Goal: Transaction & Acquisition: Purchase product/service

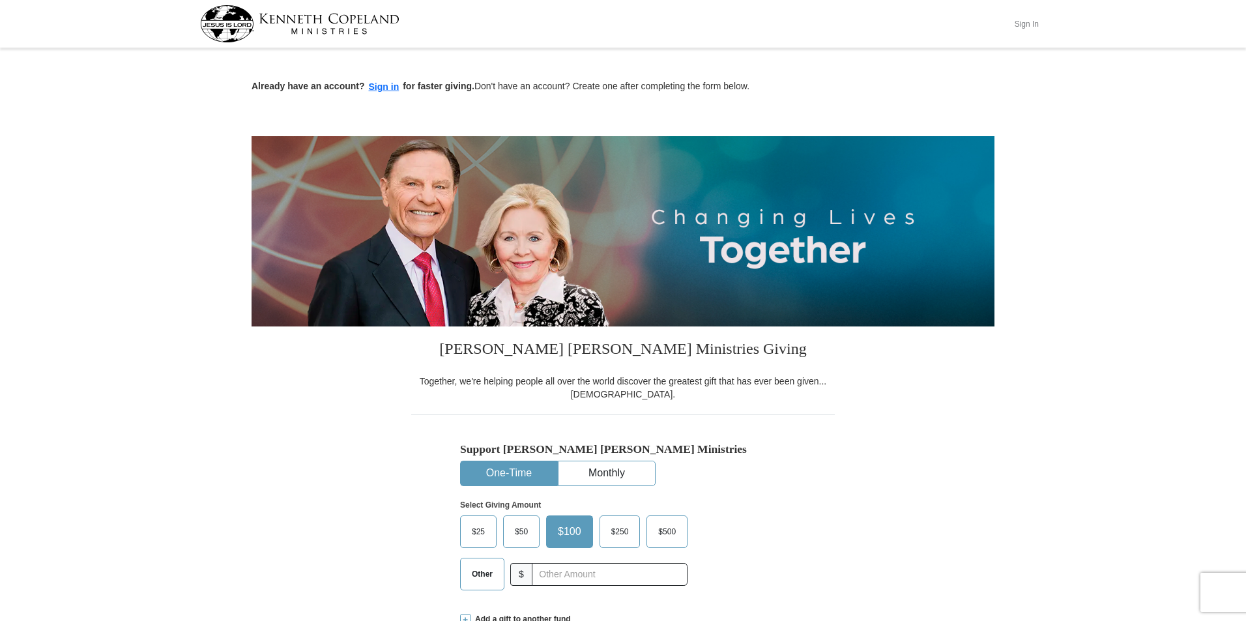
click at [1028, 20] on button "Sign In" at bounding box center [1026, 24] width 39 height 20
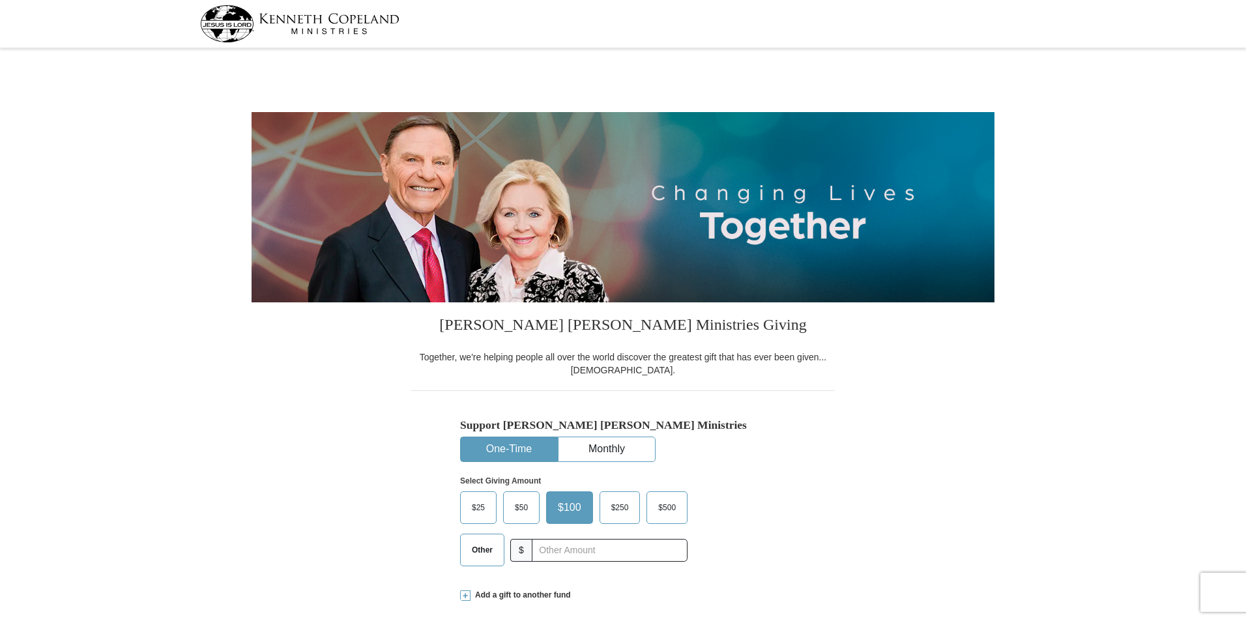
select select "TN"
click at [529, 506] on span "$50" at bounding box center [521, 508] width 26 height 20
click at [0, 0] on input "$50" at bounding box center [0, 0] width 0 height 0
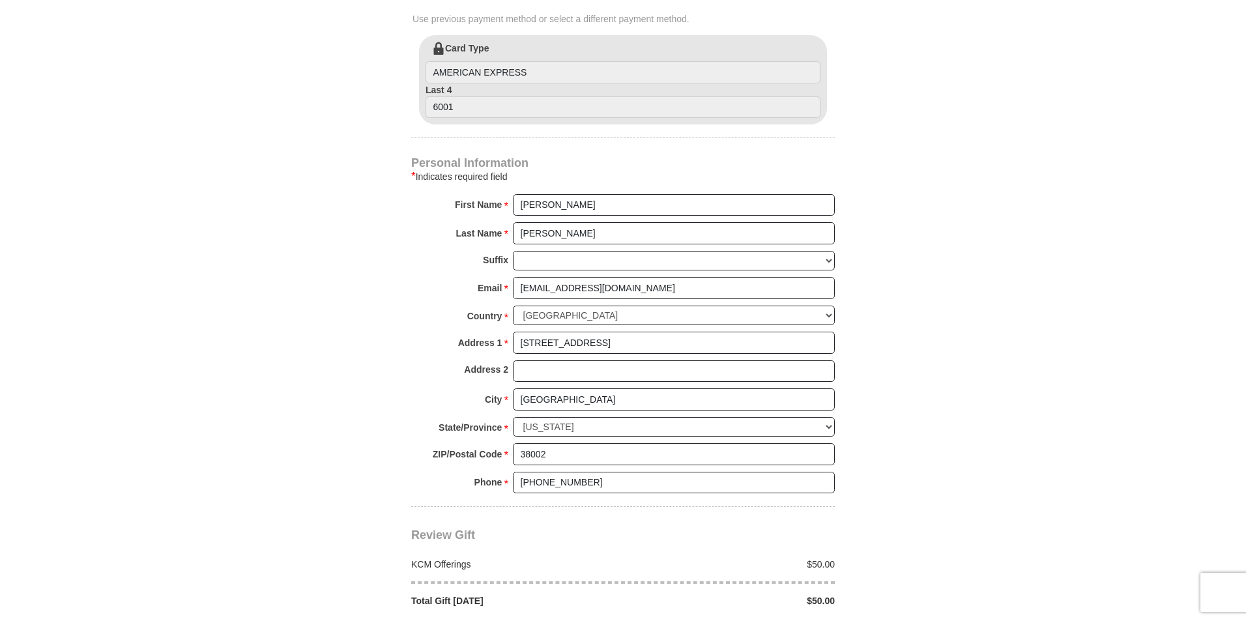
scroll to position [782, 0]
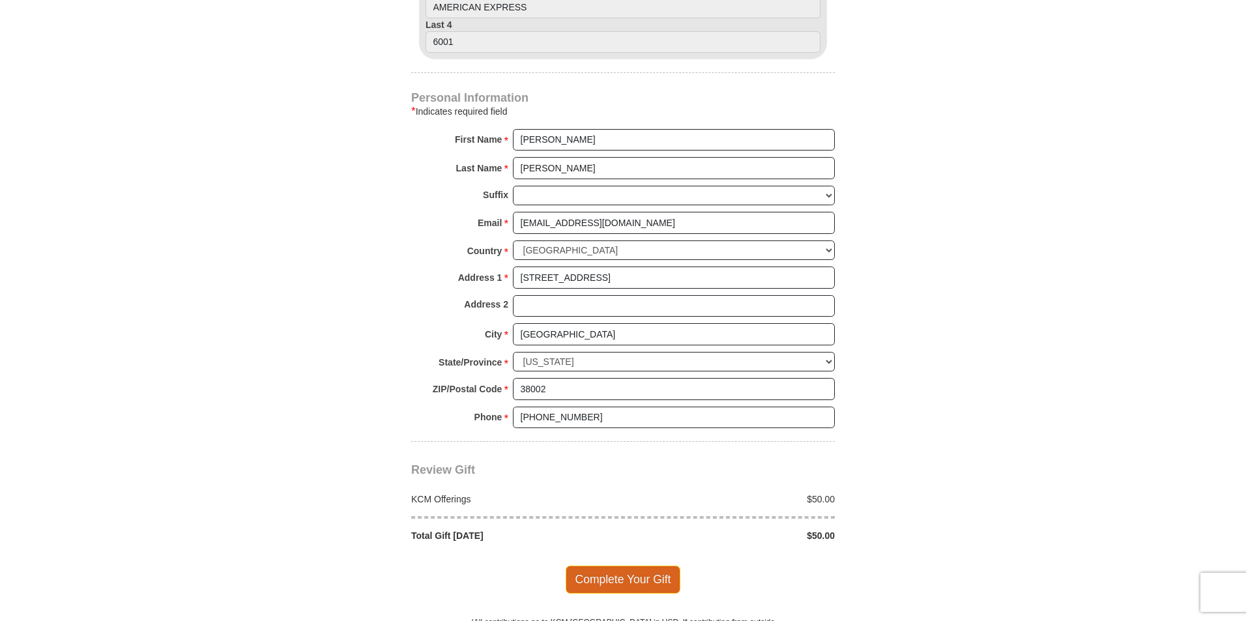
click at [608, 580] on span "Complete Your Gift" at bounding box center [623, 579] width 115 height 27
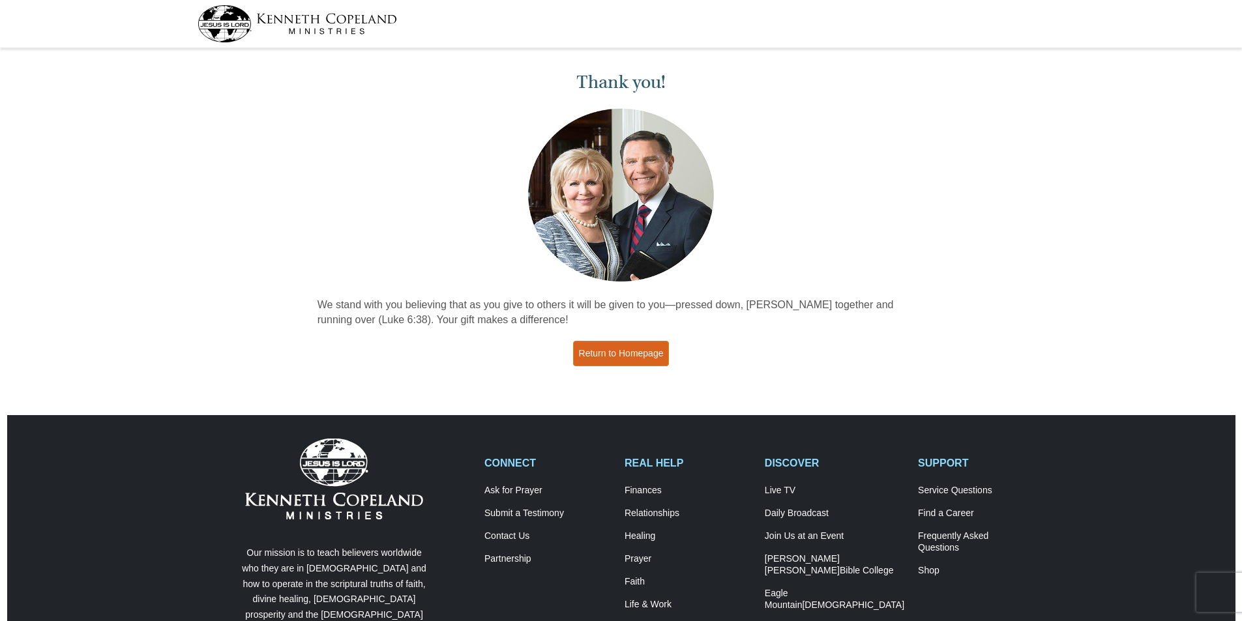
click at [600, 353] on link "Return to Homepage" at bounding box center [621, 353] width 96 height 25
